Goal: Navigation & Orientation: Find specific page/section

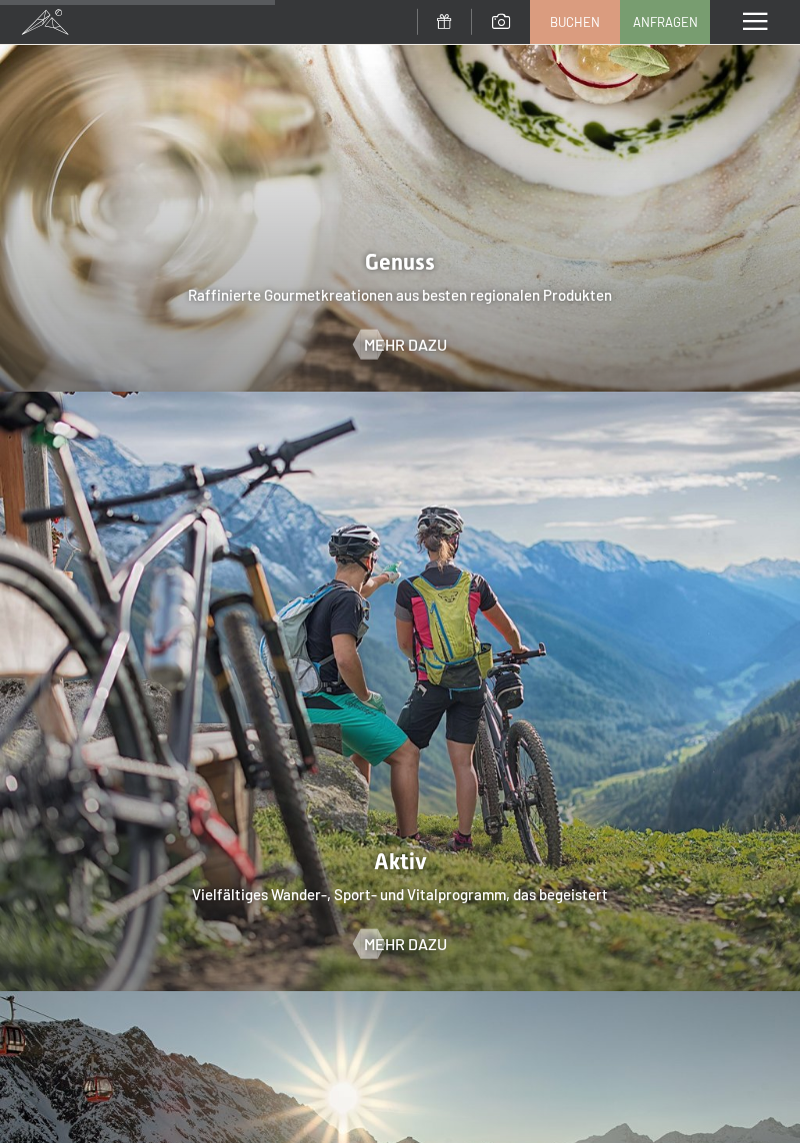
scroll to position [3747, 0]
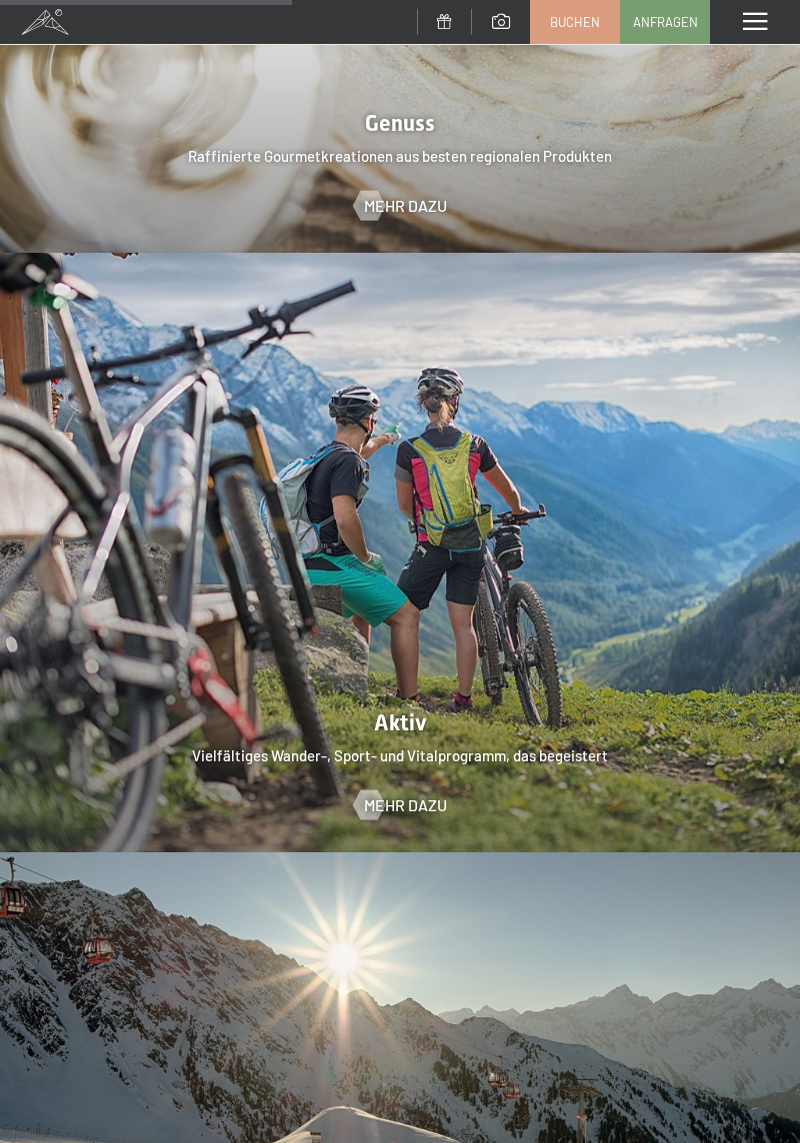
click at [397, 671] on div at bounding box center [400, 553] width 800 height 600
click at [407, 795] on span "Mehr dazu" at bounding box center [405, 806] width 83 height 22
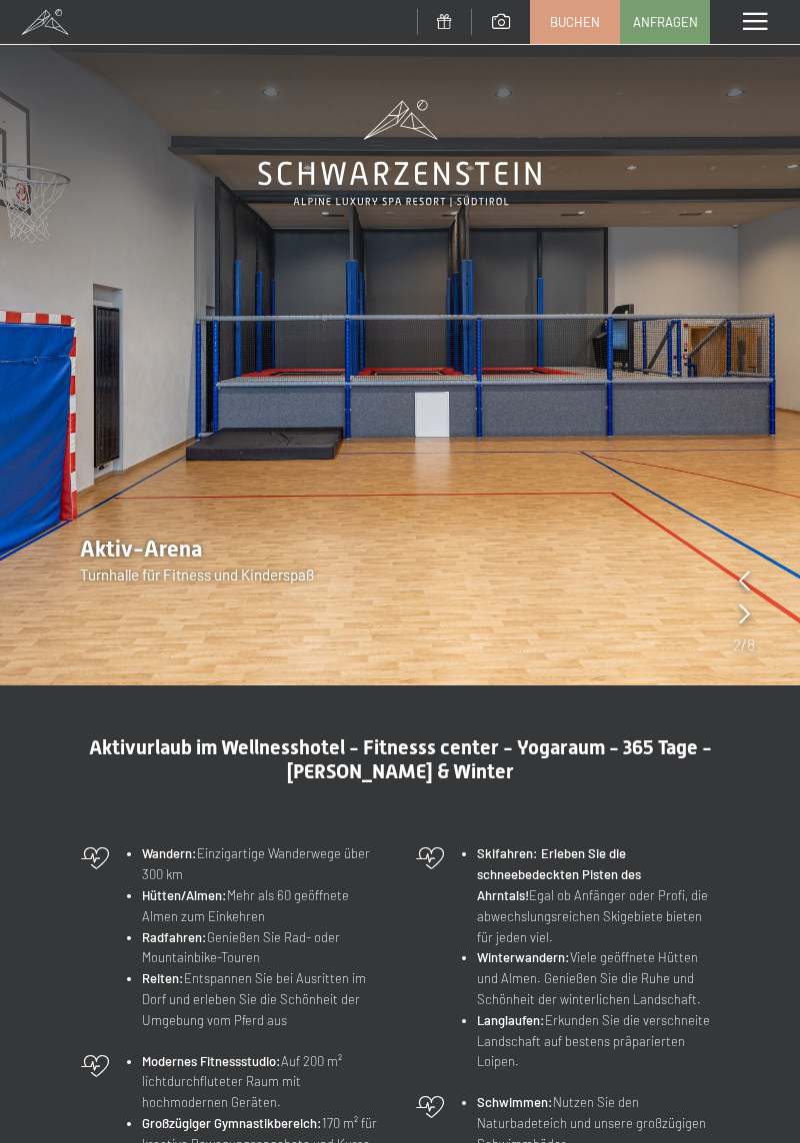
click at [758, 19] on span at bounding box center [755, 22] width 24 height 18
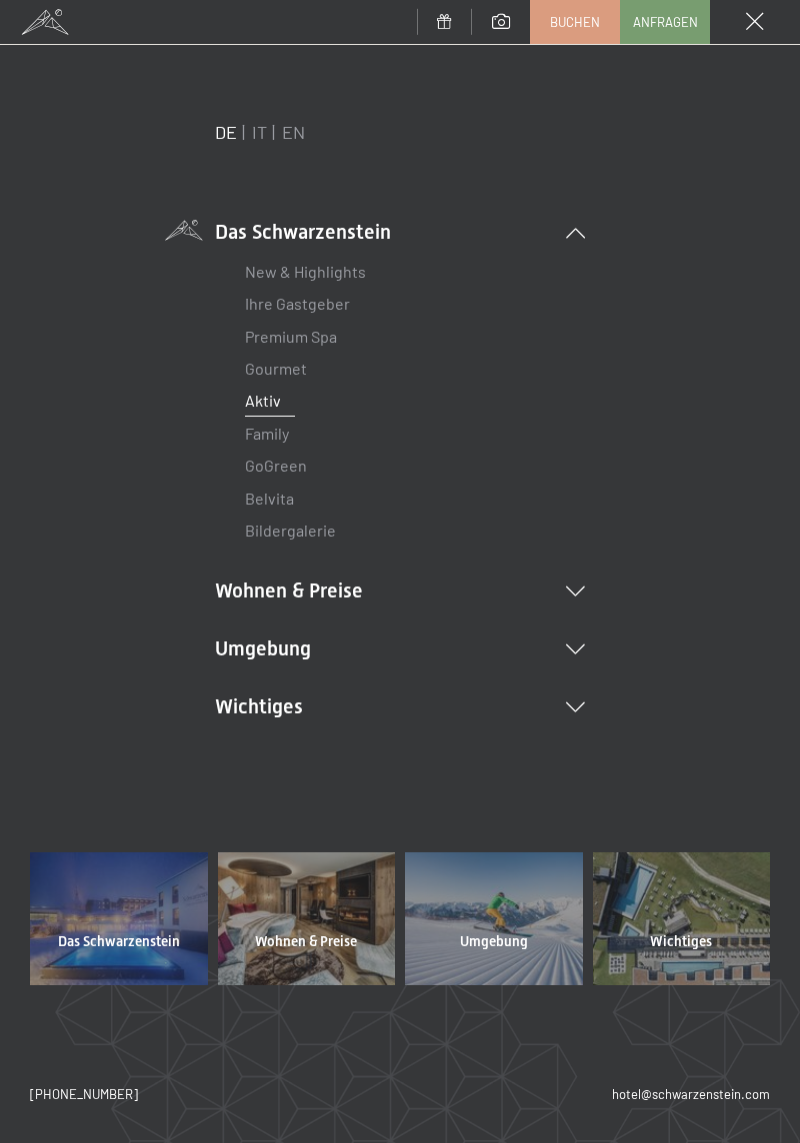
click at [577, 654] on icon at bounding box center [575, 650] width 19 height 10
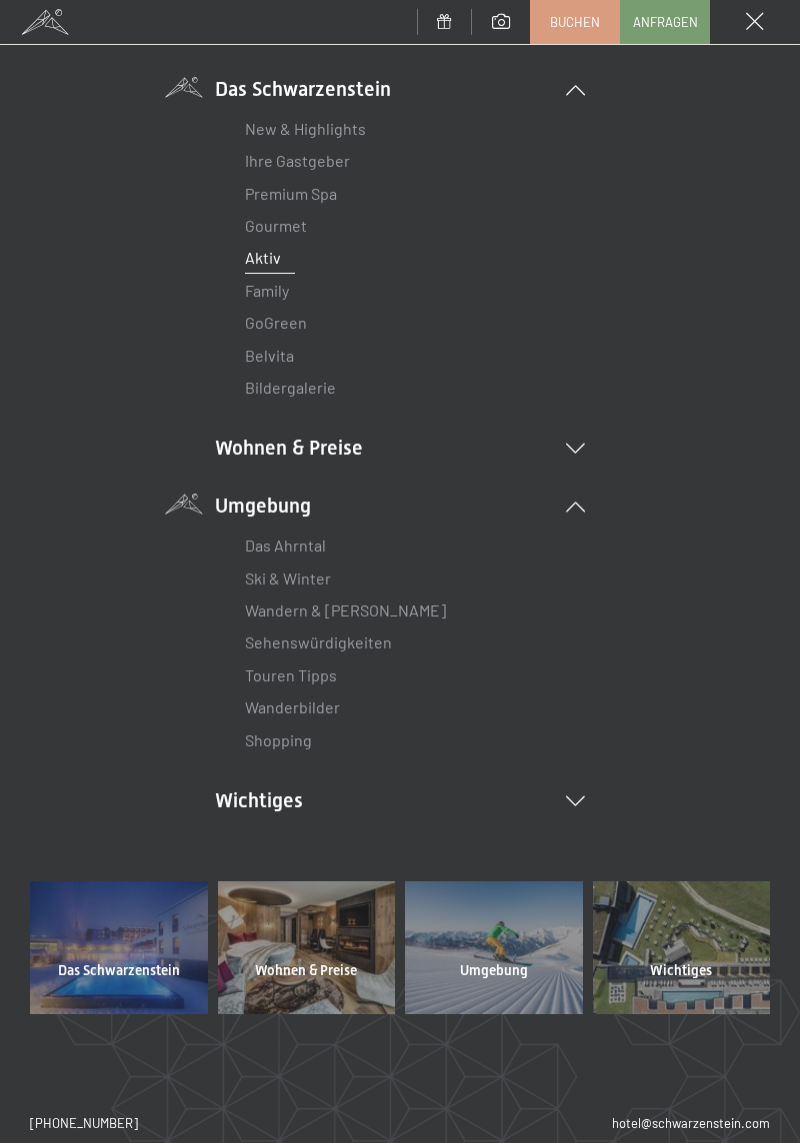
scroll to position [172, 0]
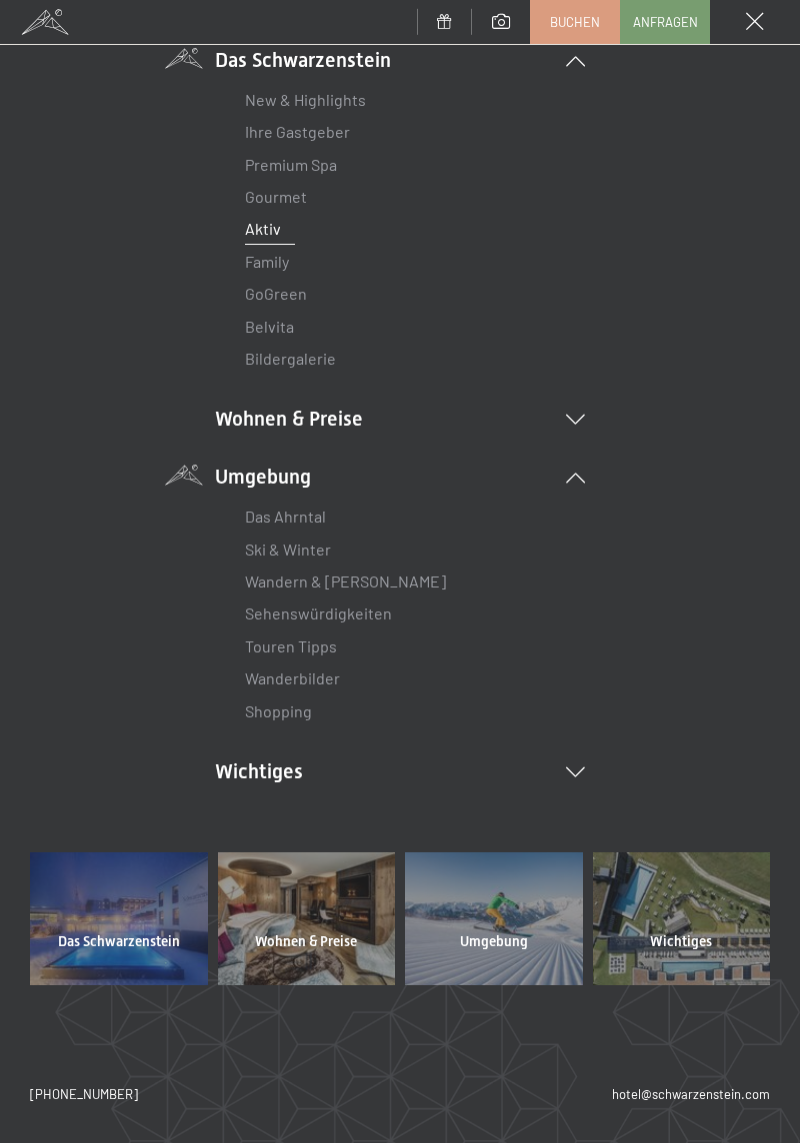
click at [674, 920] on div at bounding box center [682, 919] width 178 height 133
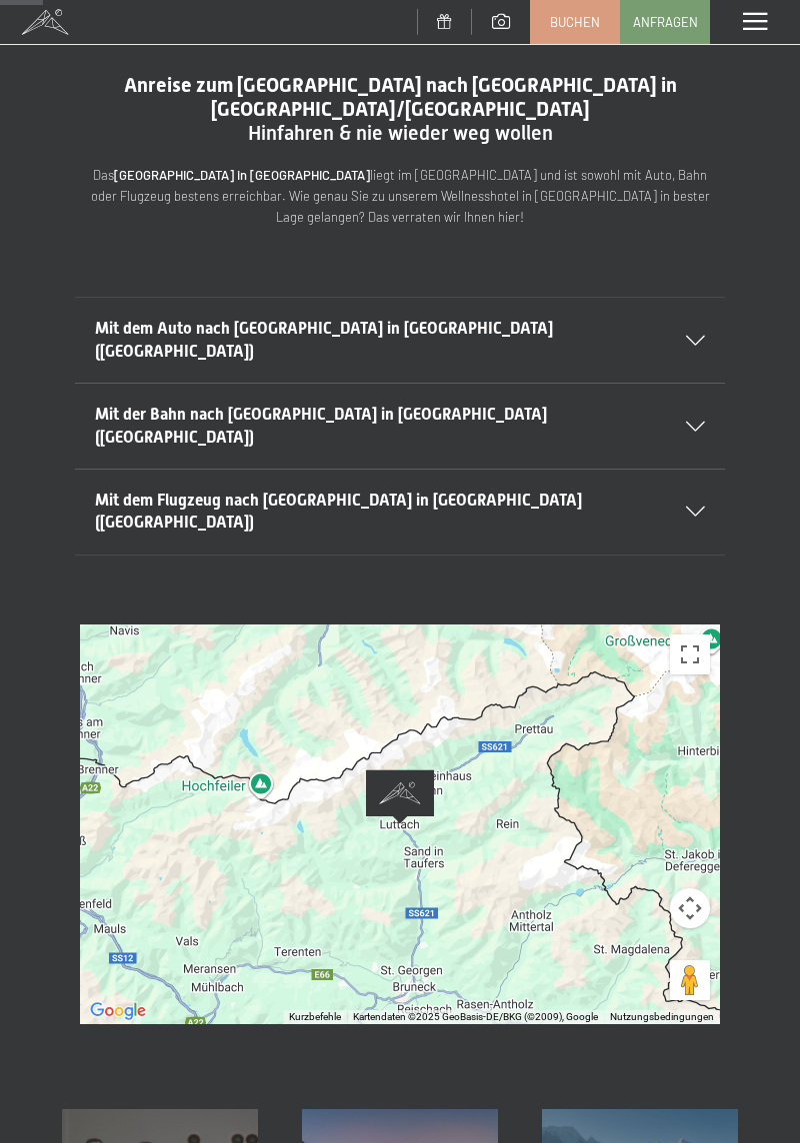
scroll to position [67, 0]
